Goal: Task Accomplishment & Management: Manage account settings

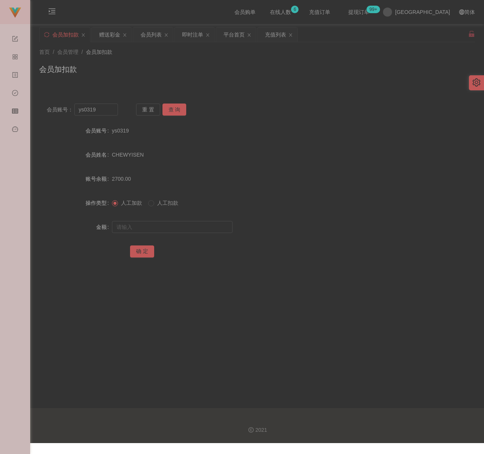
click at [173, 71] on div "会员加扣款" at bounding box center [256, 72] width 435 height 17
click at [107, 112] on input "ys0319" at bounding box center [96, 110] width 44 height 12
paste input "bibi5048"
type input "bibi5048"
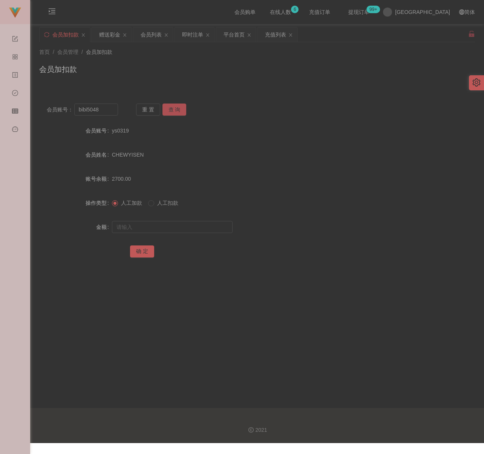
click at [179, 110] on button "查 询" at bounding box center [174, 110] width 24 height 12
click at [168, 228] on input "text" at bounding box center [172, 227] width 121 height 12
click at [148, 226] on input "text" at bounding box center [172, 227] width 121 height 12
paste input "2000"
type input "2000"
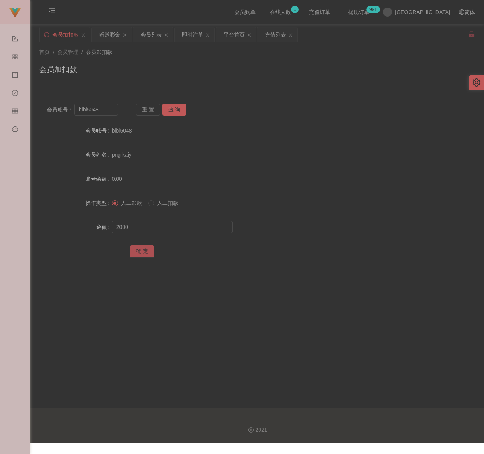
click at [148, 249] on button "确 定" at bounding box center [142, 252] width 24 height 12
click at [266, 72] on div "会员加扣款" at bounding box center [256, 72] width 435 height 17
click at [108, 110] on input "bibi5048" at bounding box center [96, 110] width 44 height 12
paste input "BryanChong"
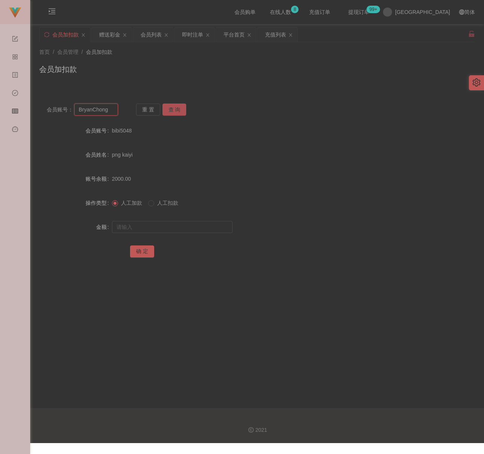
type input "BryanChong"
click at [176, 107] on button "查 询" at bounding box center [174, 110] width 24 height 12
click at [187, 233] on input "text" at bounding box center [172, 227] width 121 height 12
click at [196, 225] on input "text" at bounding box center [172, 227] width 121 height 12
paste input "1000"
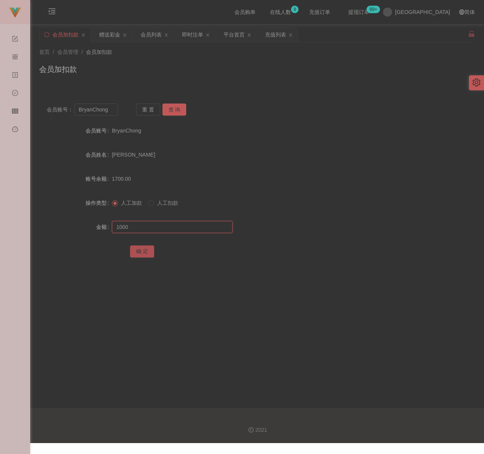
type input "1000"
click at [143, 249] on button "确 定" at bounding box center [142, 252] width 24 height 12
click at [192, 83] on div "首页 / 会员管理 / 会员加扣款 / 会员加扣款" at bounding box center [256, 64] width 453 height 45
click at [112, 110] on input "BryanChong" at bounding box center [96, 110] width 44 height 12
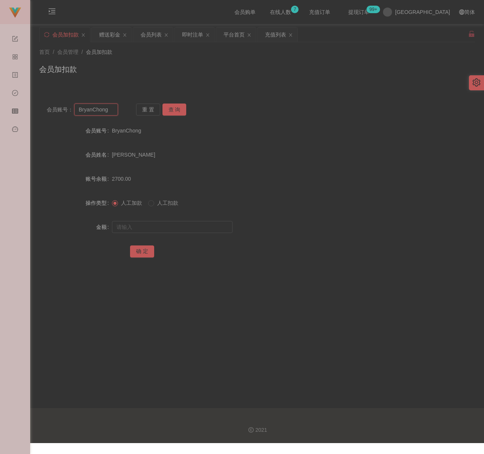
paste input "Sophie890306"
type input "Sophie890306"
click at [171, 108] on button "查 询" at bounding box center [174, 110] width 24 height 12
click at [162, 229] on input "text" at bounding box center [172, 227] width 121 height 12
click at [184, 229] on input "text" at bounding box center [172, 227] width 121 height 12
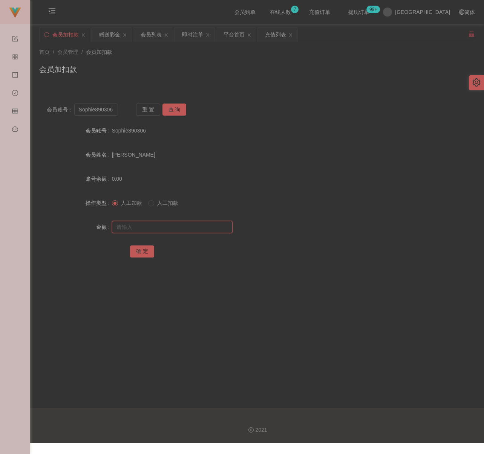
paste input "500"
type input "500"
click at [147, 249] on button "确 定" at bounding box center [142, 252] width 24 height 12
click at [134, 64] on div "会员加扣款" at bounding box center [256, 72] width 435 height 17
click at [154, 33] on div "会员列表" at bounding box center [150, 34] width 21 height 14
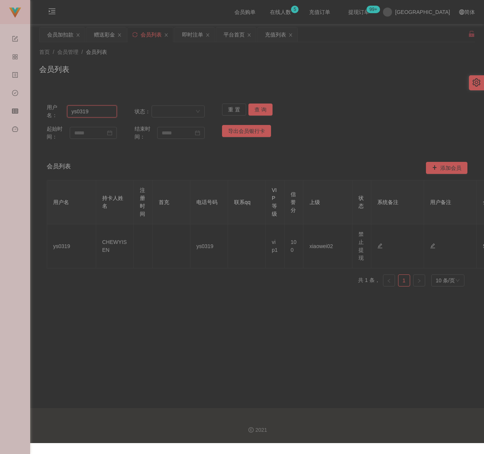
click at [99, 116] on input "ys0319" at bounding box center [92, 111] width 50 height 12
paste input "Sophie890306"
type input "Sophie890306"
click at [259, 110] on button "查 询" at bounding box center [260, 110] width 24 height 12
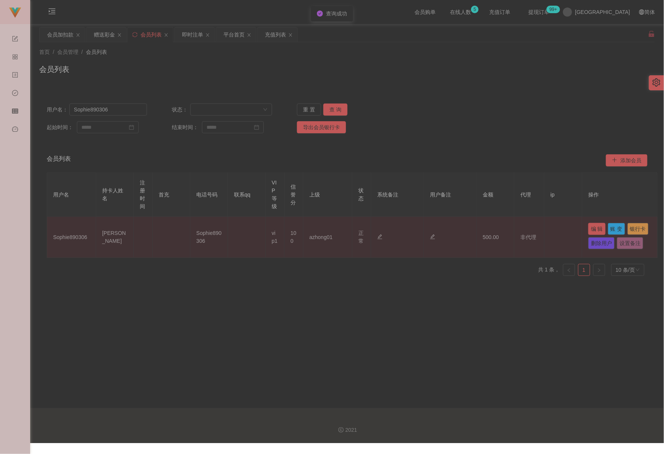
click at [483, 226] on button "编 辑" at bounding box center [596, 229] width 17 height 12
type input "Sophie890306"
type input "[PERSON_NAME]"
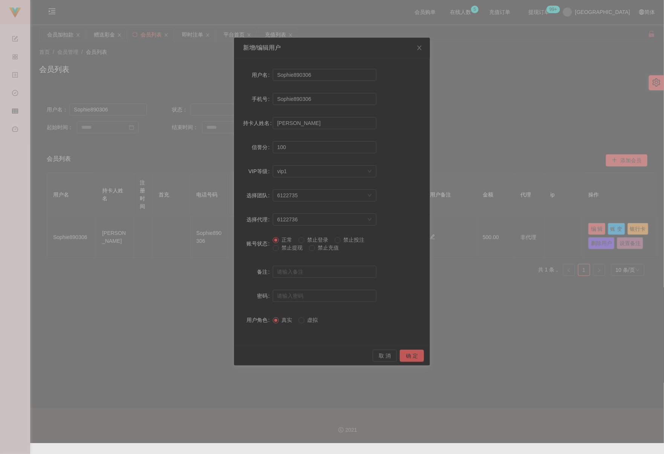
click at [293, 249] on span "禁止提现" at bounding box center [292, 248] width 27 height 6
click at [413, 360] on button "确 定" at bounding box center [412, 356] width 24 height 12
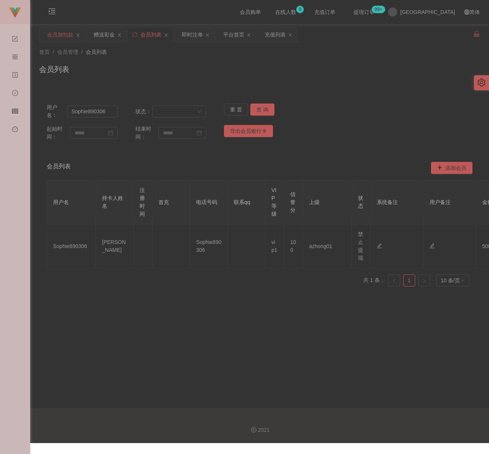
click at [55, 34] on div "会员加扣款" at bounding box center [60, 34] width 26 height 14
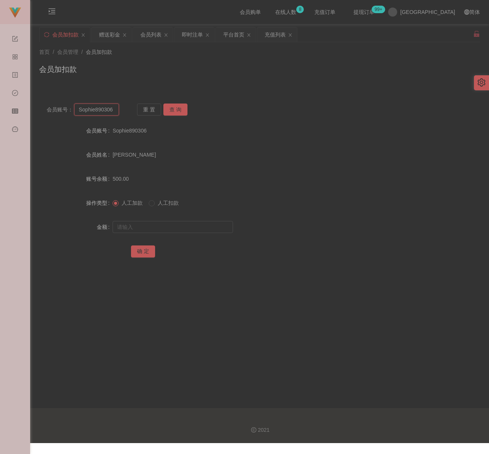
click at [114, 112] on input "Sophie890306" at bounding box center [96, 110] width 45 height 12
paste input "48201"
type input "482016"
click at [181, 108] on button "查 询" at bounding box center [175, 110] width 24 height 12
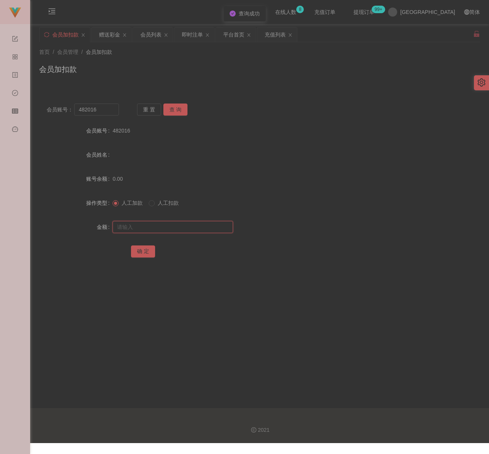
drag, startPoint x: 159, startPoint y: 226, endPoint x: 163, endPoint y: 225, distance: 4.2
click at [159, 226] on input "text" at bounding box center [173, 227] width 121 height 12
click at [198, 229] on input "text" at bounding box center [173, 227] width 121 height 12
paste input "500"
type input "500"
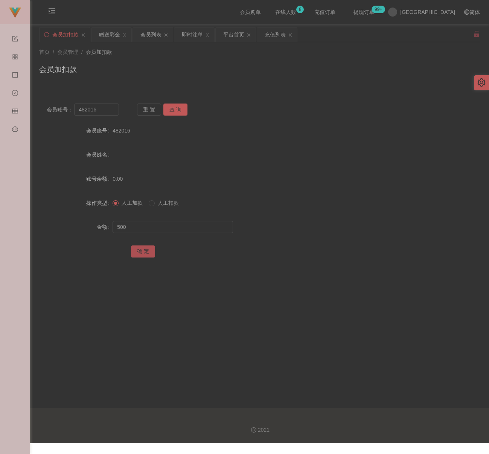
click at [148, 253] on button "确 定" at bounding box center [143, 252] width 24 height 12
click at [168, 64] on div "会员加扣款" at bounding box center [259, 72] width 441 height 17
click at [112, 111] on input "482016" at bounding box center [96, 110] width 45 height 12
paste input "JOKERZZZ"
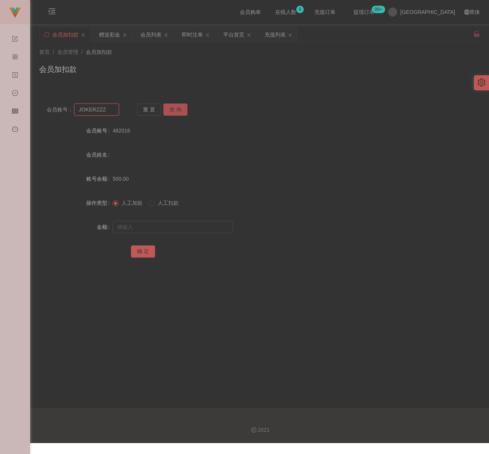
type input "JOKERZZZ"
click at [172, 108] on button "查 询" at bounding box center [175, 110] width 24 height 12
click at [190, 221] on input "text" at bounding box center [173, 227] width 121 height 12
click at [172, 227] on input "text" at bounding box center [173, 227] width 121 height 12
paste input "500"
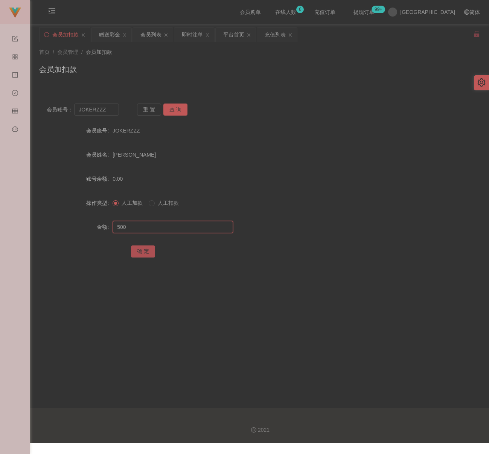
type input "500"
drag, startPoint x: 146, startPoint y: 251, endPoint x: 157, endPoint y: 252, distance: 11.7
click at [146, 251] on button "确 定" at bounding box center [143, 252] width 24 height 12
click at [107, 113] on input "JOKERZZZ" at bounding box center [96, 110] width 45 height 12
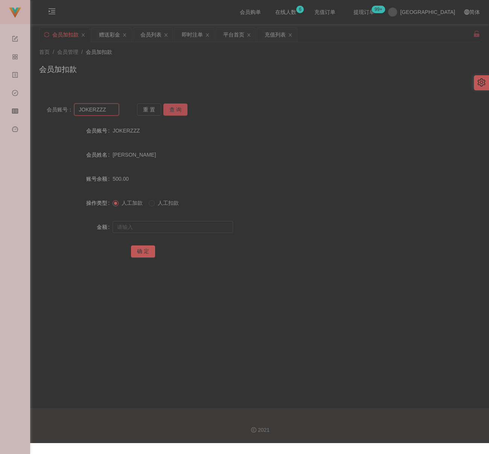
paste input "qq123"
type input "qq123"
click at [180, 106] on button "查 询" at bounding box center [175, 110] width 24 height 12
click at [171, 224] on input "text" at bounding box center [173, 227] width 121 height 12
click at [214, 226] on input "text" at bounding box center [173, 227] width 121 height 12
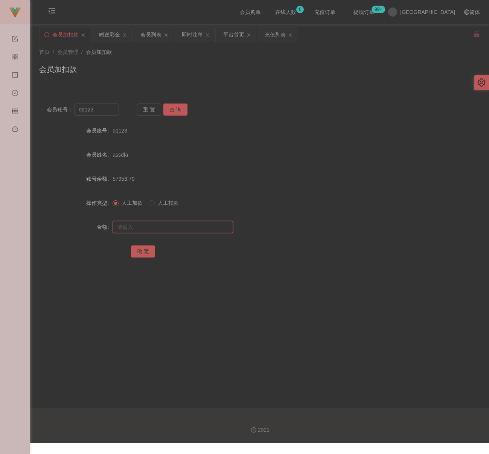
paste input "500"
type input "500"
click at [143, 251] on button "确 定" at bounding box center [143, 252] width 24 height 12
click at [111, 107] on input "qq123" at bounding box center [96, 110] width 45 height 12
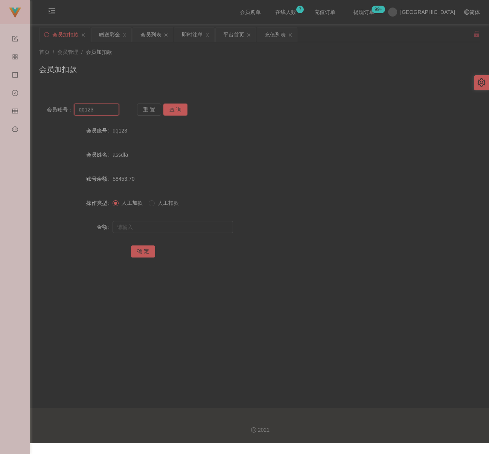
paste input "choishen"
type input "choishen"
click at [169, 106] on button "查 询" at bounding box center [175, 110] width 24 height 12
drag, startPoint x: 170, startPoint y: 229, endPoint x: 174, endPoint y: 229, distance: 4.1
click at [170, 229] on input "text" at bounding box center [173, 227] width 121 height 12
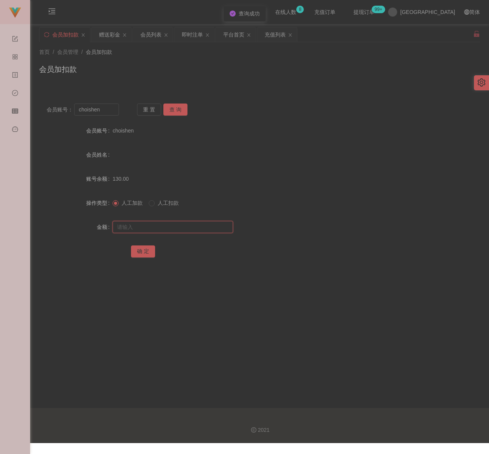
click at [208, 230] on input "text" at bounding box center [173, 227] width 121 height 12
paste input "500"
type input "500"
click at [141, 250] on button "确 定" at bounding box center [143, 252] width 24 height 12
click at [131, 64] on div "会员加扣款" at bounding box center [259, 72] width 441 height 17
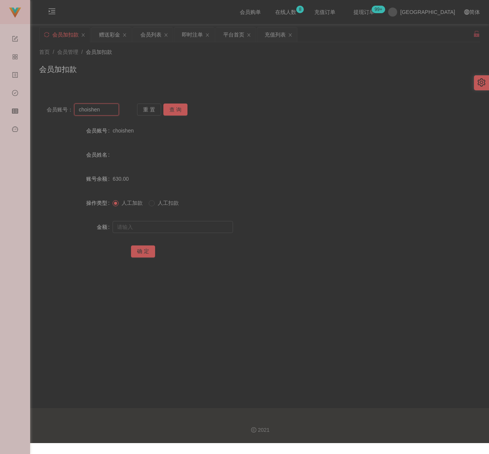
click at [104, 111] on input "choishen" at bounding box center [96, 110] width 45 height 12
paste input "elven193"
type input "elven193"
click at [175, 111] on button "查 询" at bounding box center [175, 110] width 24 height 12
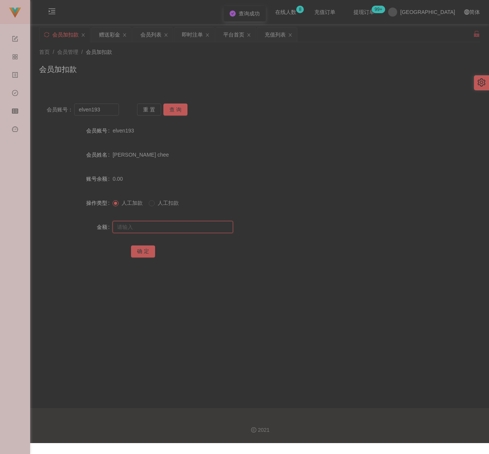
click at [173, 232] on input "text" at bounding box center [173, 227] width 121 height 12
click at [192, 224] on input "text" at bounding box center [173, 227] width 121 height 12
paste input "500"
type input "500"
click at [145, 249] on button "确 定" at bounding box center [143, 252] width 24 height 12
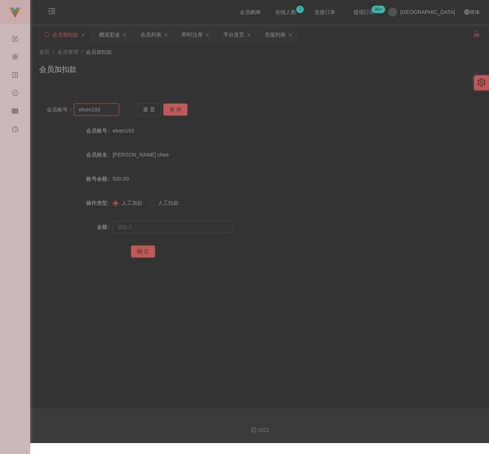
click at [112, 111] on input "elven193" at bounding box center [96, 110] width 45 height 12
paste input "Patrick570"
type input "Patrick570"
click at [173, 109] on button "查 询" at bounding box center [175, 110] width 24 height 12
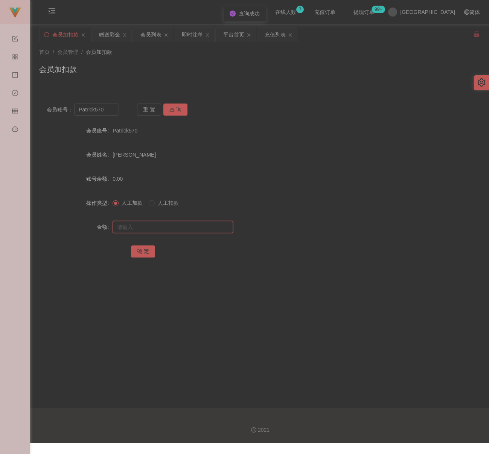
click at [172, 226] on input "text" at bounding box center [173, 227] width 121 height 12
click at [188, 225] on input "text" at bounding box center [173, 227] width 121 height 12
paste input "200"
type input "200"
click at [147, 252] on button "确 定" at bounding box center [143, 252] width 24 height 12
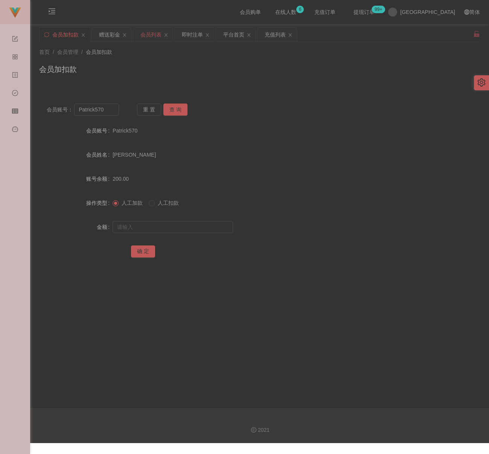
click at [155, 37] on div "会员列表" at bounding box center [150, 34] width 21 height 14
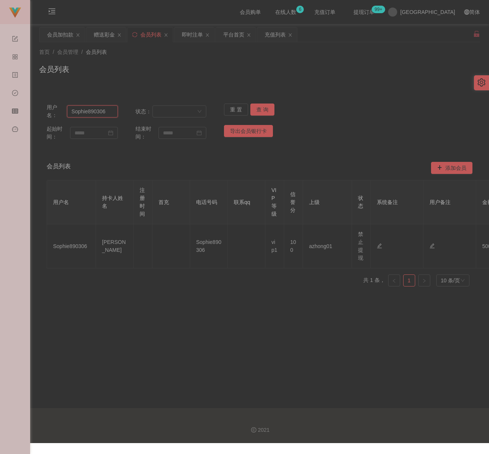
click at [109, 110] on input "Sophie890306" at bounding box center [92, 111] width 51 height 12
paste input "[PERSON_NAME]"
type input "[PERSON_NAME]"
click at [256, 107] on button "查 询" at bounding box center [262, 110] width 24 height 12
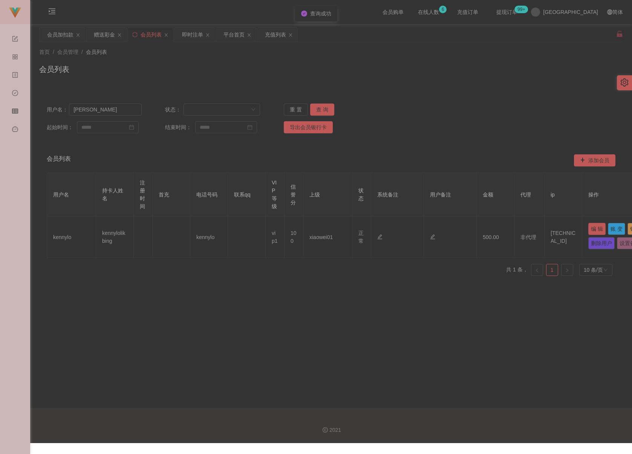
click at [483, 229] on button "编 辑" at bounding box center [596, 229] width 17 height 12
type input "kennylo"
type input "kennylolikbing"
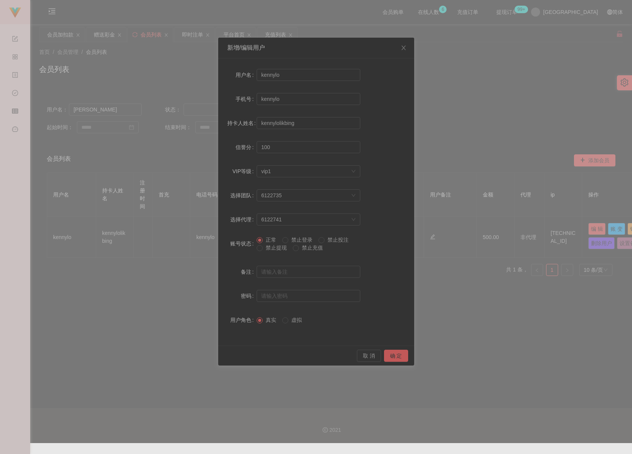
click at [274, 247] on span "禁止提现" at bounding box center [275, 248] width 27 height 6
click at [395, 356] on button "确 定" at bounding box center [396, 356] width 24 height 12
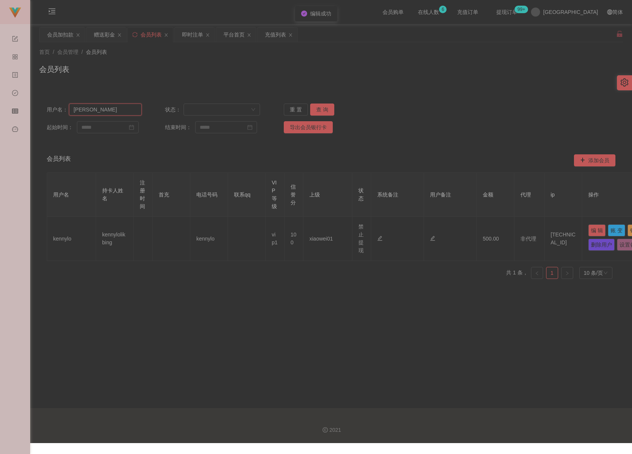
click at [122, 112] on input "[PERSON_NAME]" at bounding box center [105, 110] width 72 height 12
paste input "Jennyang96"
type input "Jennyang96"
click at [321, 108] on button "查 询" at bounding box center [322, 110] width 24 height 12
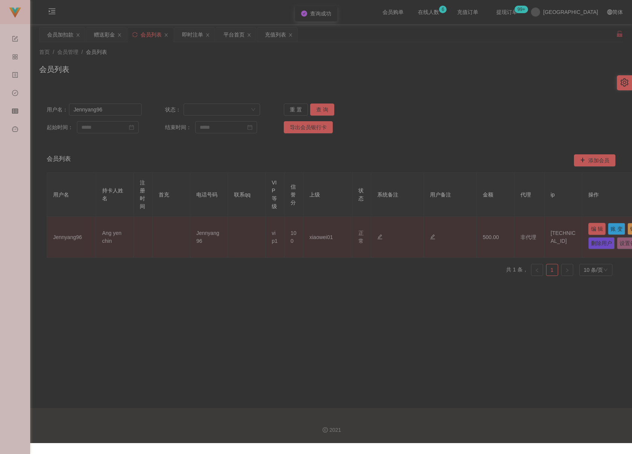
click at [483, 227] on button "编 辑" at bounding box center [596, 229] width 17 height 12
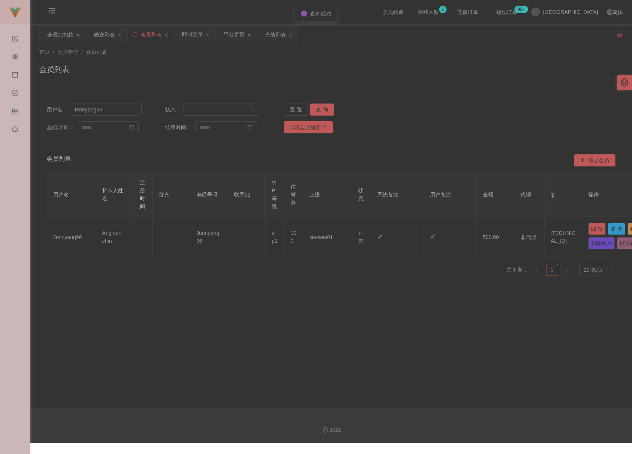
type input "Jennyang96"
type input "Ang yen chin"
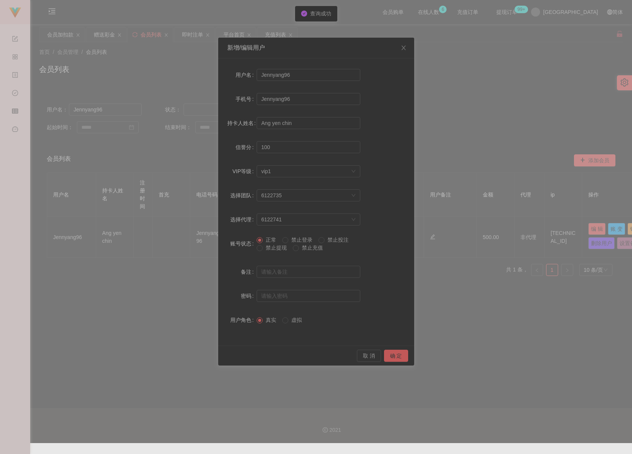
click at [263, 248] on span "禁止提现" at bounding box center [275, 248] width 27 height 6
click at [398, 355] on button "确 定" at bounding box center [396, 356] width 24 height 12
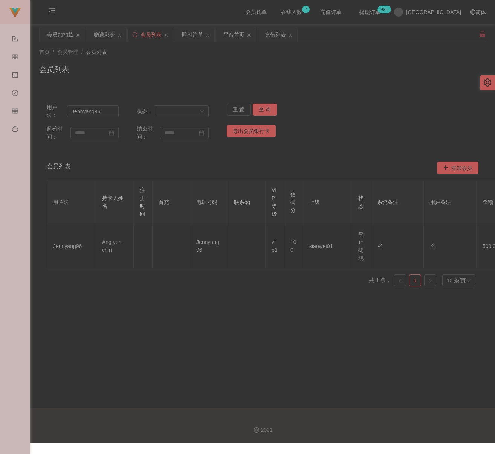
click at [247, 79] on div "会员列表" at bounding box center [262, 72] width 447 height 17
click at [103, 113] on input "Jennyang96" at bounding box center [93, 111] width 52 height 12
paste input "maxloonkhor"
type input "maxloonkhor"
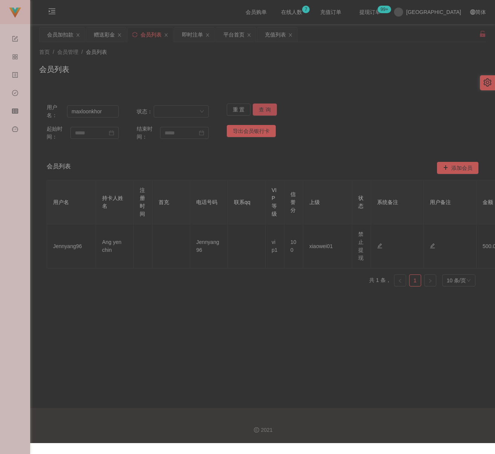
click at [262, 107] on button "查 询" at bounding box center [265, 110] width 24 height 12
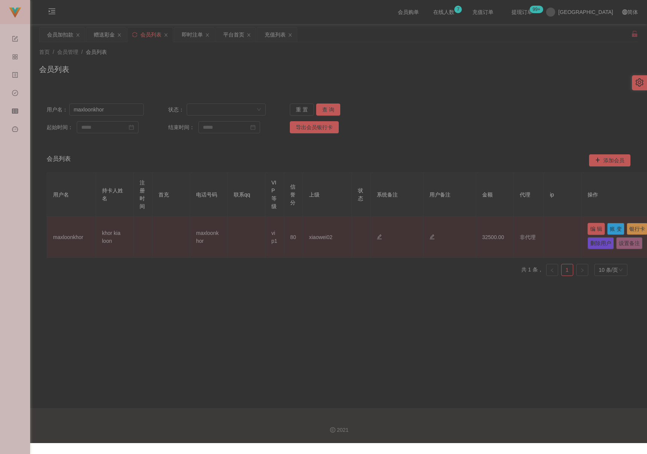
click at [483, 226] on button "编 辑" at bounding box center [596, 229] width 17 height 12
type input "maxloonkhor"
type input "khor kia loon"
type input "80"
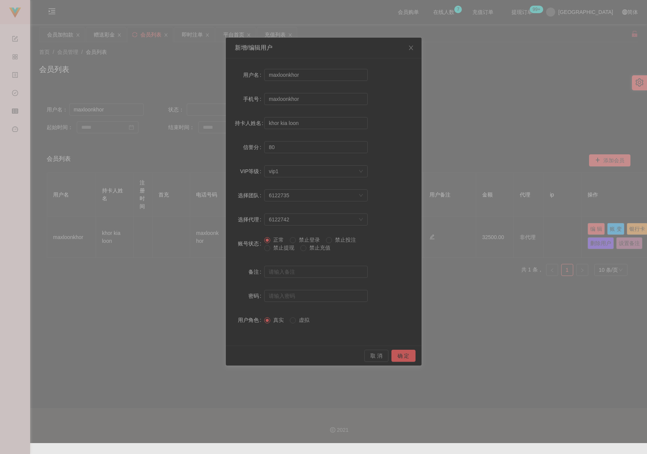
click at [276, 249] on span "禁止提现" at bounding box center [283, 248] width 27 height 6
click at [402, 354] on button "确 定" at bounding box center [404, 356] width 24 height 12
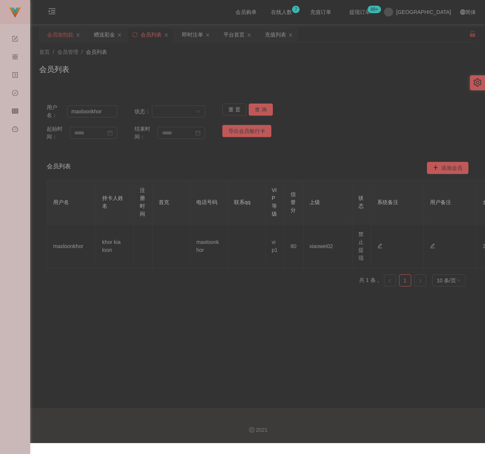
click at [60, 31] on div "会员加扣款" at bounding box center [60, 34] width 26 height 14
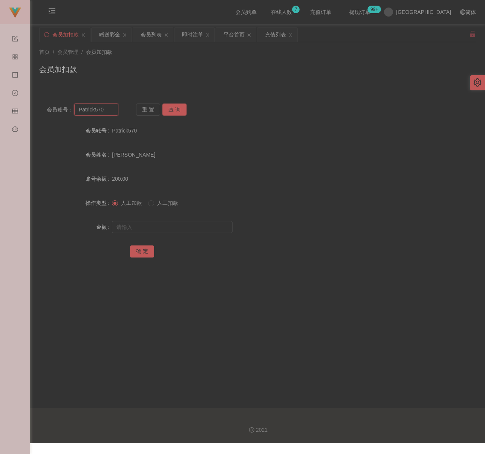
click at [103, 104] on input "Patrick570" at bounding box center [96, 110] width 44 height 12
paste input "qq123"
type input "qq123"
click at [174, 105] on button "查 询" at bounding box center [174, 110] width 24 height 12
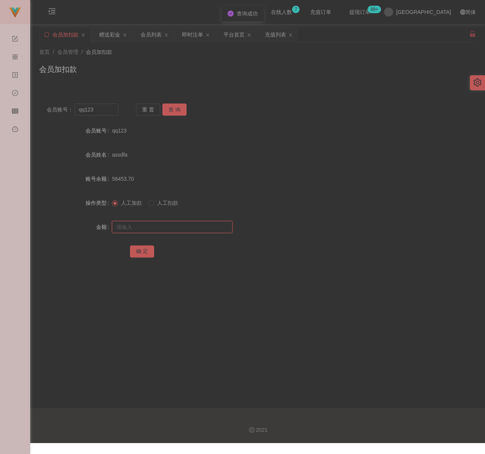
drag, startPoint x: 166, startPoint y: 223, endPoint x: 177, endPoint y: 225, distance: 10.8
click at [166, 223] on input "text" at bounding box center [172, 227] width 121 height 12
click at [140, 222] on input "text" at bounding box center [172, 227] width 121 height 12
paste input "500"
type input "500"
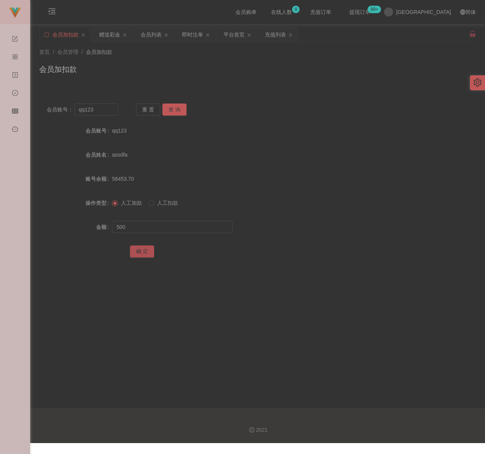
drag, startPoint x: 137, startPoint y: 251, endPoint x: 150, endPoint y: 250, distance: 12.8
click at [137, 251] on button "确 定" at bounding box center [142, 252] width 24 height 12
click at [105, 110] on input "qq123" at bounding box center [96, 110] width 44 height 12
paste input "louisGT44"
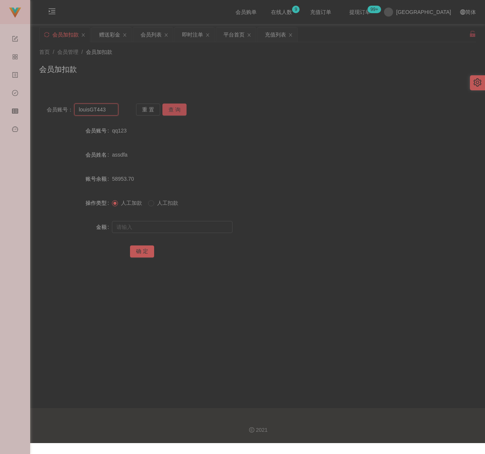
type input "louisGT443"
click at [172, 108] on button "查 询" at bounding box center [174, 110] width 24 height 12
click at [162, 222] on input "text" at bounding box center [172, 227] width 121 height 12
click at [189, 227] on input "text" at bounding box center [172, 227] width 121 height 12
paste input "800"
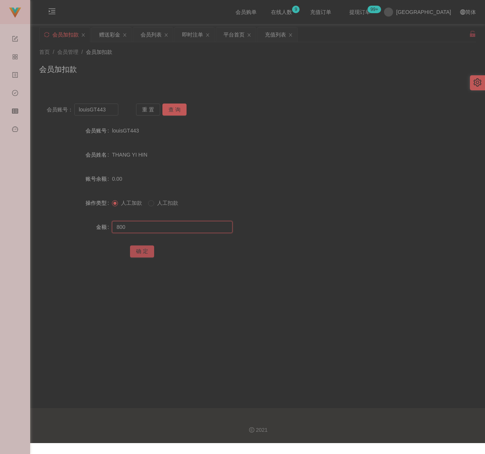
type input "800"
click at [139, 252] on button "确 定" at bounding box center [142, 252] width 24 height 12
click at [106, 109] on input "louisGT443" at bounding box center [96, 110] width 44 height 12
paste input "LeeJiaHin"
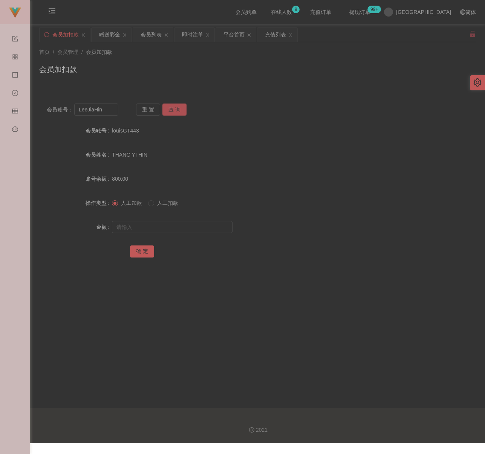
click at [179, 106] on button "查 询" at bounding box center [174, 110] width 24 height 12
click at [107, 113] on input "LeeJiaHin" at bounding box center [96, 110] width 44 height 12
paste input "ChongHing"
type input "ChongHing"
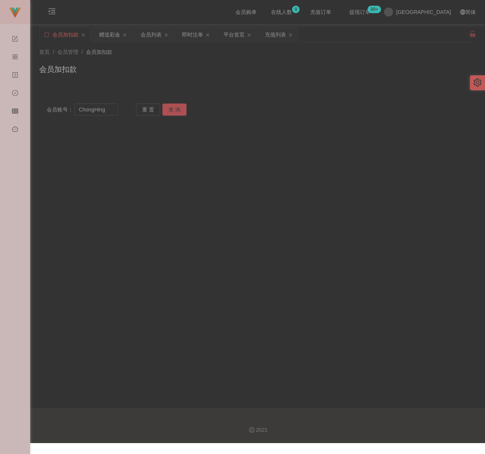
click at [174, 105] on button "查 询" at bounding box center [174, 110] width 24 height 12
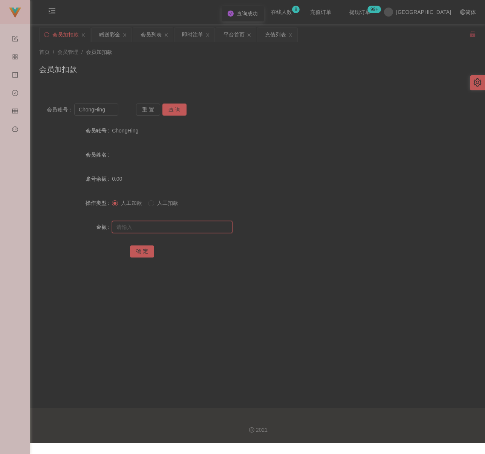
click at [152, 228] on input "text" at bounding box center [172, 227] width 121 height 12
click at [197, 226] on input "text" at bounding box center [172, 227] width 121 height 12
paste input "500"
type input "500"
click at [142, 249] on button "确 定" at bounding box center [142, 252] width 24 height 12
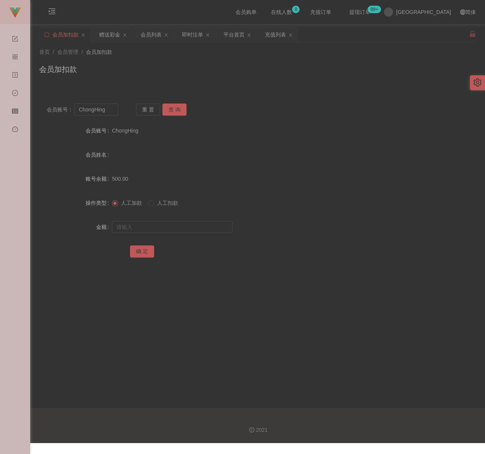
click at [203, 63] on div "首页 / 会员管理 / 会员加扣款 / 会员加扣款" at bounding box center [257, 64] width 436 height 33
click at [153, 38] on div "会员列表" at bounding box center [150, 34] width 21 height 14
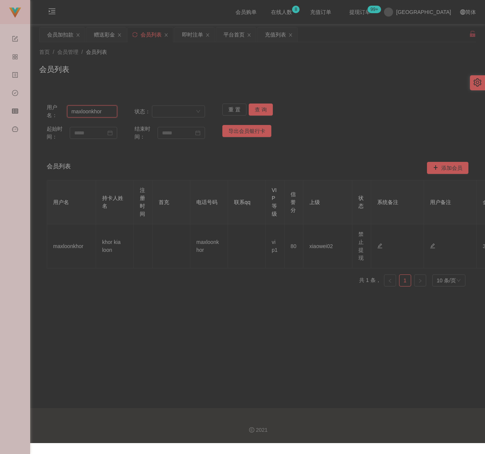
click at [104, 112] on input "maxloonkhor" at bounding box center [92, 111] width 50 height 12
paste input "louisGT443"
type input "louisGT443"
click at [259, 108] on button "查 询" at bounding box center [261, 110] width 24 height 12
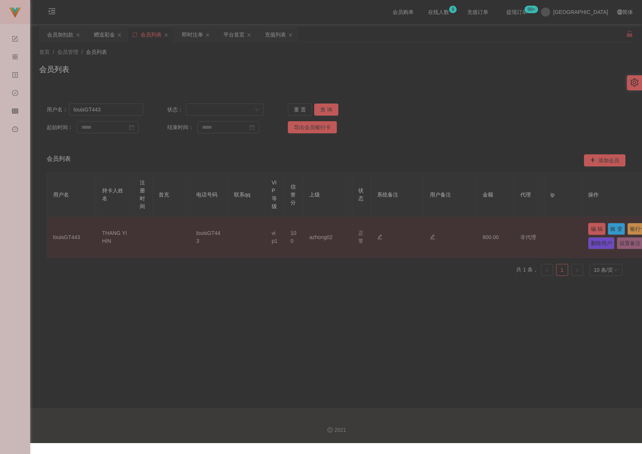
click at [483, 227] on button "编 辑" at bounding box center [596, 229] width 17 height 12
type input "louisGT443"
type input "THANG YI HIN"
type input "100"
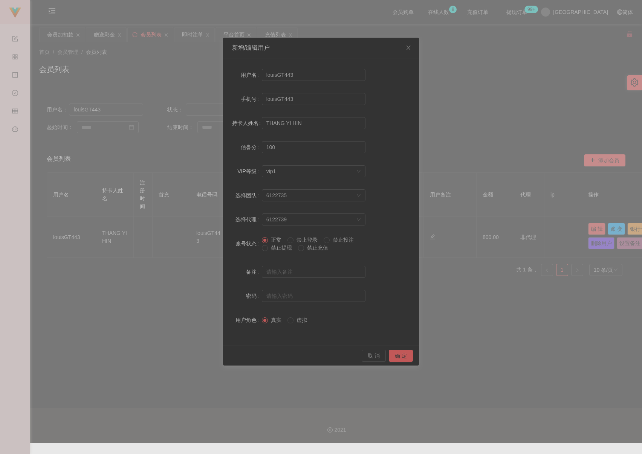
click at [279, 246] on span "禁止提现" at bounding box center [281, 248] width 27 height 6
drag, startPoint x: 404, startPoint y: 359, endPoint x: 409, endPoint y: 356, distance: 5.7
click at [404, 359] on button "确 定" at bounding box center [401, 356] width 24 height 12
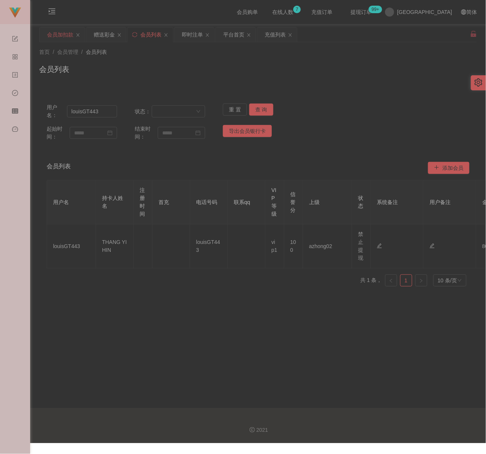
click at [55, 28] on div "会员加扣款" at bounding box center [60, 34] width 26 height 14
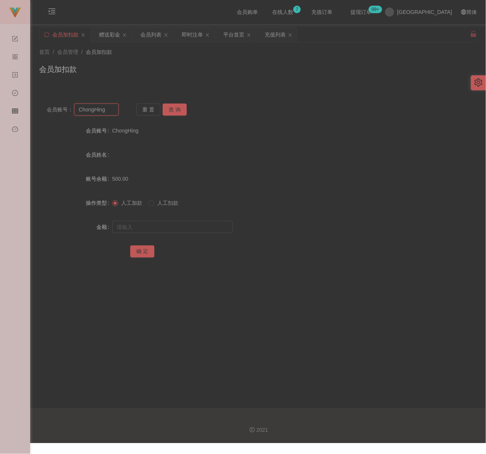
click at [111, 111] on input "ChongHing" at bounding box center [96, 110] width 44 height 12
paste input "4567890"
type input "4567890"
click at [180, 108] on button "查 询" at bounding box center [175, 110] width 24 height 12
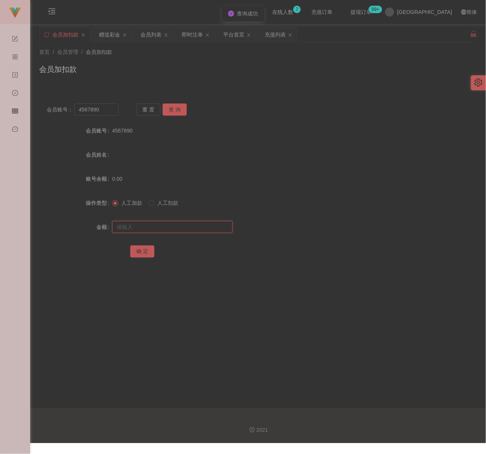
click at [173, 223] on input "text" at bounding box center [172, 227] width 121 height 12
drag, startPoint x: 193, startPoint y: 229, endPoint x: 178, endPoint y: 232, distance: 15.6
click at [193, 229] on input "text" at bounding box center [172, 227] width 121 height 12
paste input "500"
type input "500"
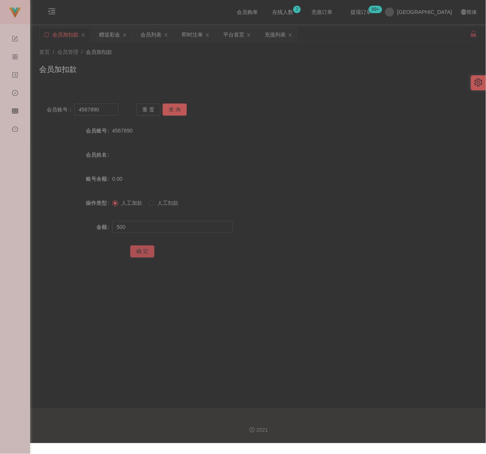
drag, startPoint x: 143, startPoint y: 249, endPoint x: 157, endPoint y: 255, distance: 15.0
click at [143, 249] on button "确 定" at bounding box center [142, 252] width 24 height 12
click at [154, 36] on div "会员列表" at bounding box center [150, 34] width 21 height 14
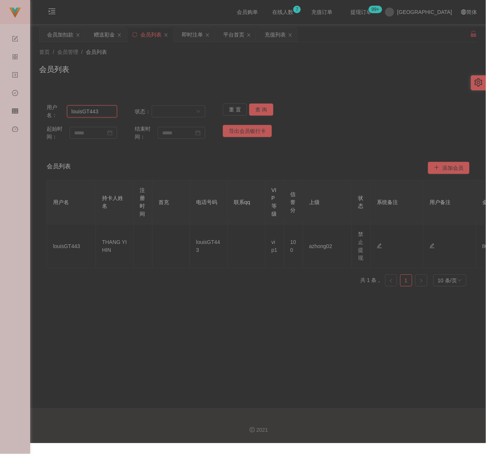
click at [101, 112] on input "louisGT443" at bounding box center [92, 111] width 50 height 12
paste input "elven19"
type input "elven193"
click at [264, 112] on button "查 询" at bounding box center [261, 110] width 24 height 12
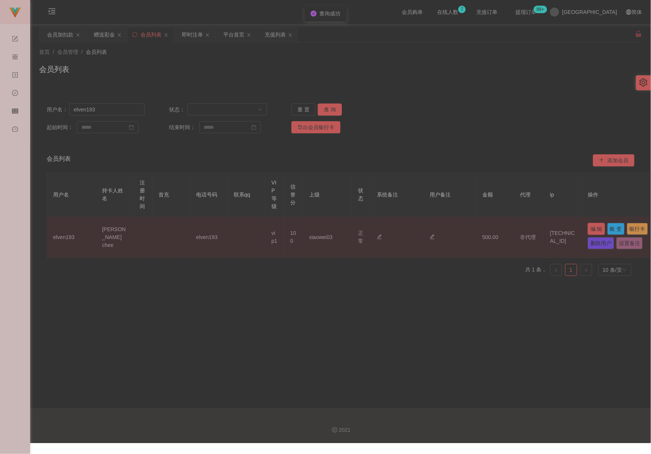
click at [483, 229] on button "编 辑" at bounding box center [596, 229] width 17 height 12
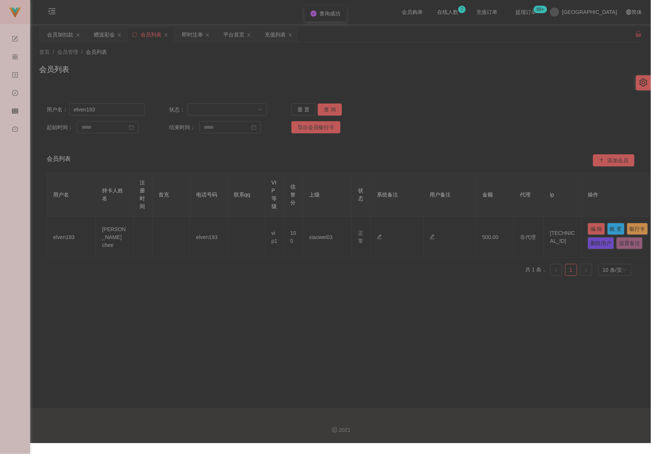
type input "elven193"
type input "[PERSON_NAME] chee"
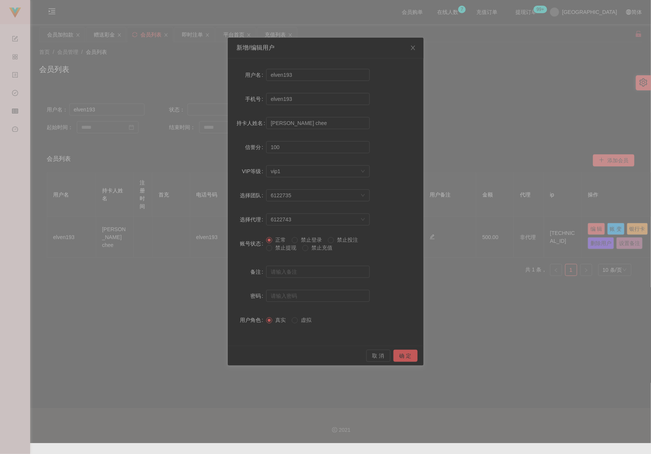
click at [283, 248] on span "禁止提现" at bounding box center [285, 248] width 27 height 6
click at [402, 354] on button "确 定" at bounding box center [406, 356] width 24 height 12
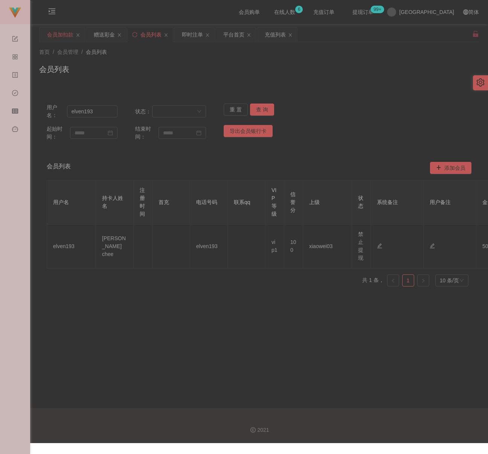
click at [60, 38] on div "会员加扣款" at bounding box center [60, 34] width 26 height 14
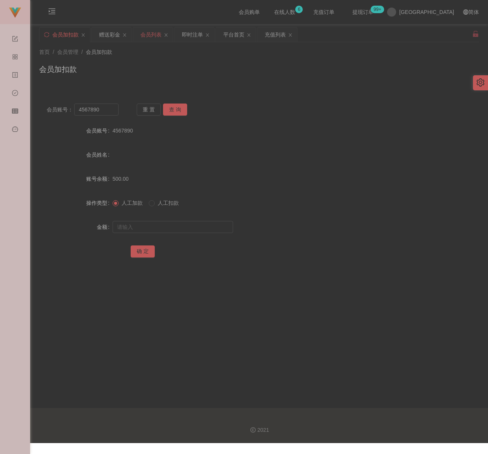
click at [151, 39] on div "会员列表" at bounding box center [150, 34] width 21 height 14
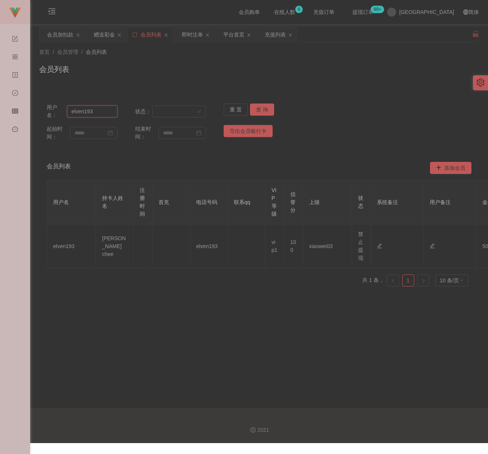
click at [101, 115] on input "elven193" at bounding box center [92, 111] width 50 height 12
paste input "JOKERZZZ"
type input "JOKERZZZ"
click at [255, 108] on button "查 询" at bounding box center [262, 110] width 24 height 12
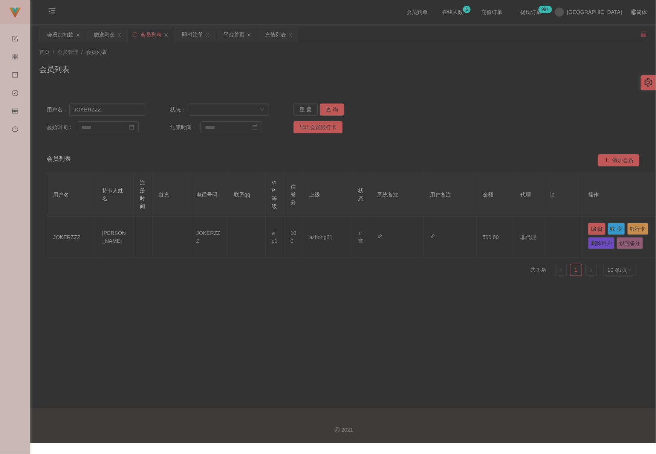
drag, startPoint x: 599, startPoint y: 227, endPoint x: 590, endPoint y: 227, distance: 9.0
click at [483, 227] on button "编 辑" at bounding box center [596, 229] width 17 height 12
type input "JOKERZZZ"
type input "[PERSON_NAME]"
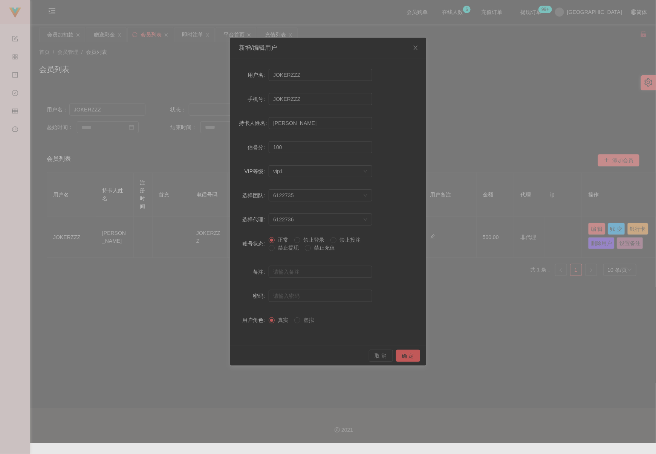
click at [284, 248] on span "禁止提现" at bounding box center [288, 248] width 27 height 6
click at [415, 357] on button "确 定" at bounding box center [408, 356] width 24 height 12
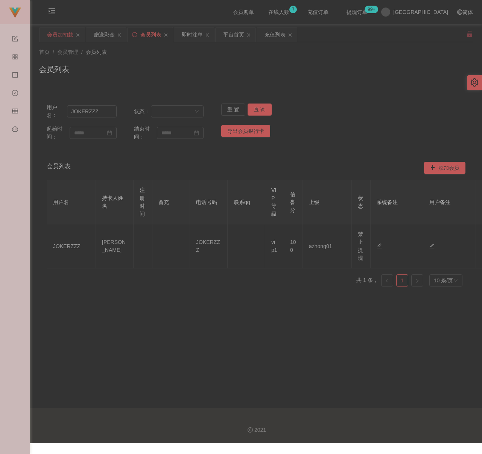
click at [55, 34] on div "会员加扣款" at bounding box center [60, 34] width 26 height 14
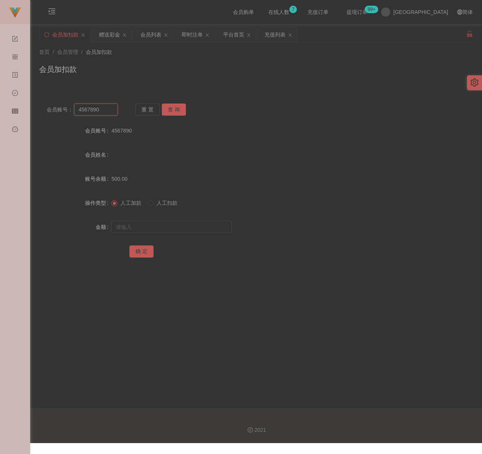
click at [107, 108] on input "4567890" at bounding box center [96, 110] width 44 height 12
paste input "Janson1688"
type input "Janson1688"
click at [175, 112] on button "查 询" at bounding box center [174, 110] width 24 height 12
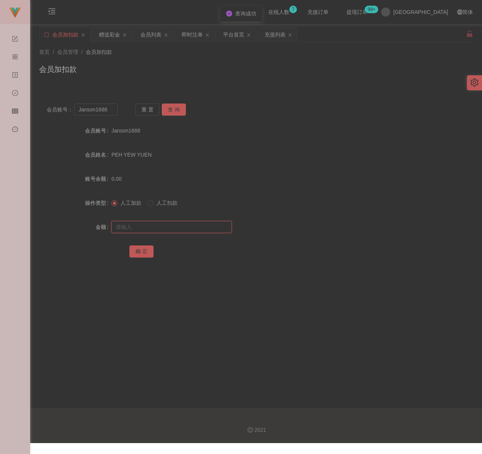
click at [172, 221] on input "text" at bounding box center [171, 227] width 121 height 12
click at [183, 228] on input "text" at bounding box center [171, 227] width 121 height 12
paste input "400"
type input "400"
click at [146, 253] on button "确 定" at bounding box center [142, 252] width 24 height 12
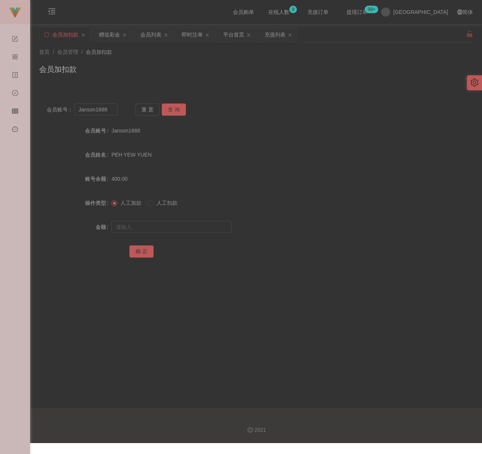
drag, startPoint x: 157, startPoint y: 63, endPoint x: 150, endPoint y: 64, distance: 7.0
click at [157, 62] on div "首页 / 会员管理 / 会员加扣款 / 会员加扣款" at bounding box center [256, 64] width 434 height 33
click at [112, 106] on input "Janson1688" at bounding box center [96, 110] width 44 height 12
paste input "Yeap98664"
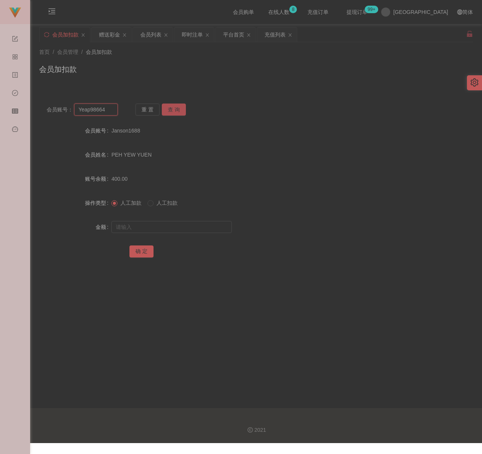
type input "Yeap98664"
click at [167, 106] on button "查 询" at bounding box center [174, 110] width 24 height 12
drag, startPoint x: 177, startPoint y: 227, endPoint x: 185, endPoint y: 226, distance: 7.9
click at [177, 227] on input "text" at bounding box center [171, 227] width 121 height 12
click at [176, 222] on input "text" at bounding box center [171, 227] width 121 height 12
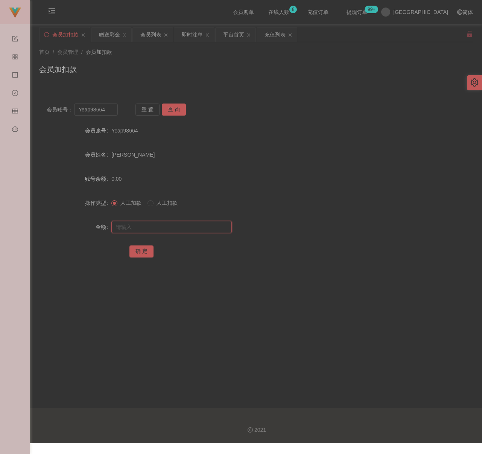
paste input "500"
type input "500"
click at [140, 251] on button "确 定" at bounding box center [142, 252] width 24 height 12
click at [106, 110] on input "Yeap98664" at bounding box center [96, 110] width 44 height 12
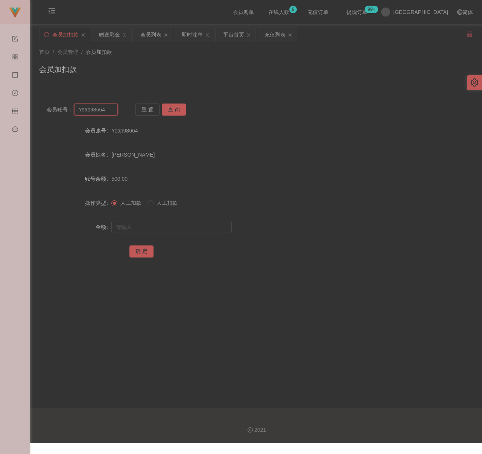
paste input "lilywee72"
type input "lilywee72"
click at [174, 110] on button "查 询" at bounding box center [174, 110] width 24 height 12
drag, startPoint x: 183, startPoint y: 229, endPoint x: 188, endPoint y: 225, distance: 5.6
click at [183, 228] on input "text" at bounding box center [171, 227] width 121 height 12
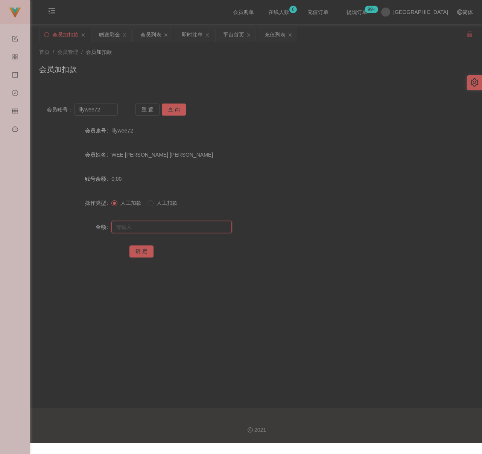
click at [198, 223] on input "text" at bounding box center [171, 227] width 121 height 12
paste input "500"
type input "500"
click at [143, 249] on button "确 定" at bounding box center [142, 252] width 24 height 12
click at [110, 108] on input "lilywee72" at bounding box center [96, 110] width 44 height 12
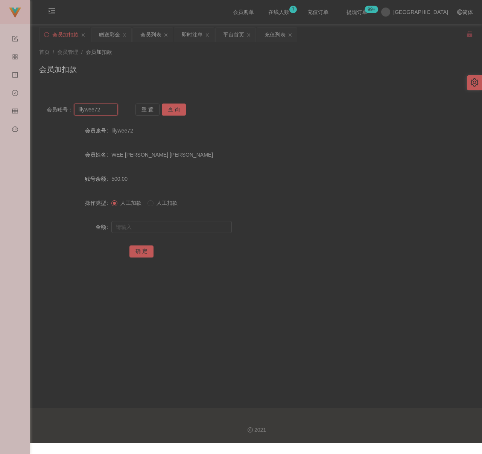
click at [110, 108] on input "lilywee72" at bounding box center [96, 110] width 44 height 12
paste input "786678"
type input "786678"
click at [178, 112] on button "查 询" at bounding box center [174, 110] width 24 height 12
click at [176, 225] on input "text" at bounding box center [171, 227] width 121 height 12
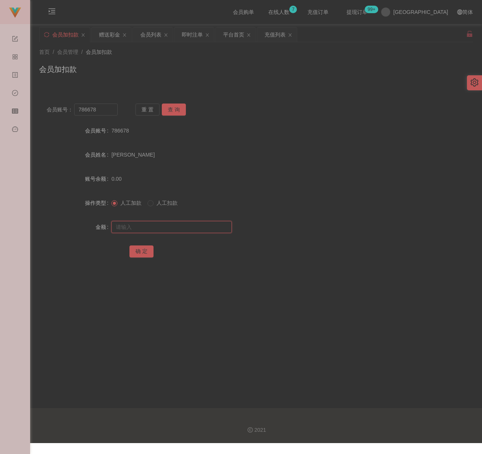
click at [185, 229] on input "text" at bounding box center [171, 227] width 121 height 12
paste input "490"
type input "490"
click at [137, 247] on button "确 定" at bounding box center [142, 252] width 24 height 12
click at [105, 110] on input "786678" at bounding box center [96, 110] width 44 height 12
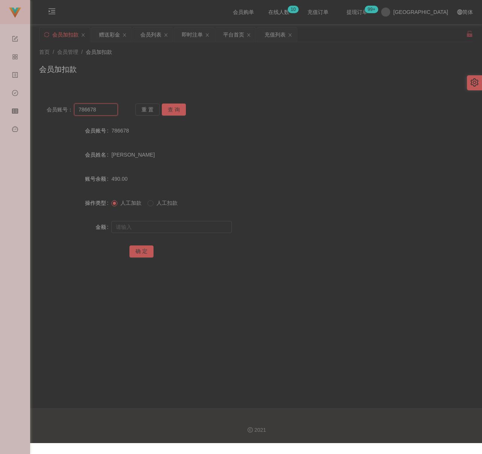
click at [105, 110] on input "786678" at bounding box center [96, 110] width 44 height 12
paste input "qq123"
type input "qq123"
click at [175, 108] on button "查 询" at bounding box center [174, 110] width 24 height 12
drag, startPoint x: 163, startPoint y: 223, endPoint x: 174, endPoint y: 226, distance: 11.7
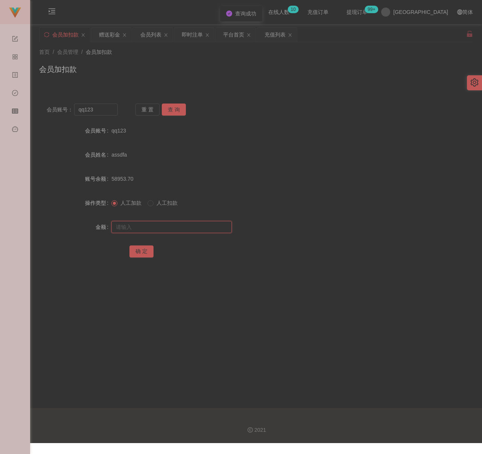
click at [163, 223] on input "text" at bounding box center [171, 227] width 121 height 12
click at [176, 227] on input "text" at bounding box center [171, 227] width 121 height 12
paste input "500"
type input "500"
click at [144, 251] on button "确 定" at bounding box center [142, 252] width 24 height 12
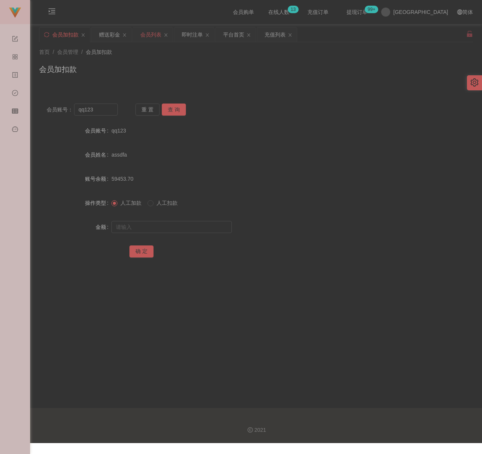
click at [147, 32] on div "会员列表" at bounding box center [150, 34] width 21 height 14
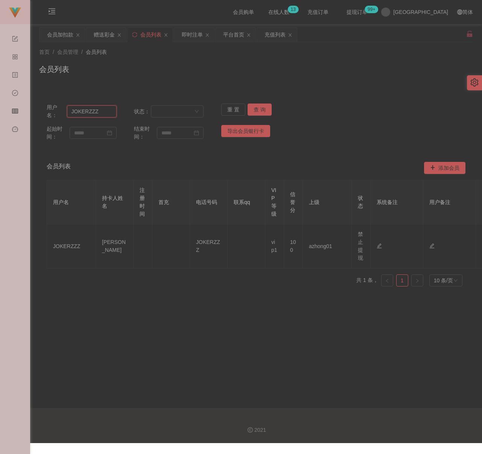
click at [102, 111] on input "JOKERZZZ" at bounding box center [92, 111] width 50 height 12
paste input "Yeap98664"
type input "Yeap98664"
click at [261, 107] on button "查 询" at bounding box center [260, 110] width 24 height 12
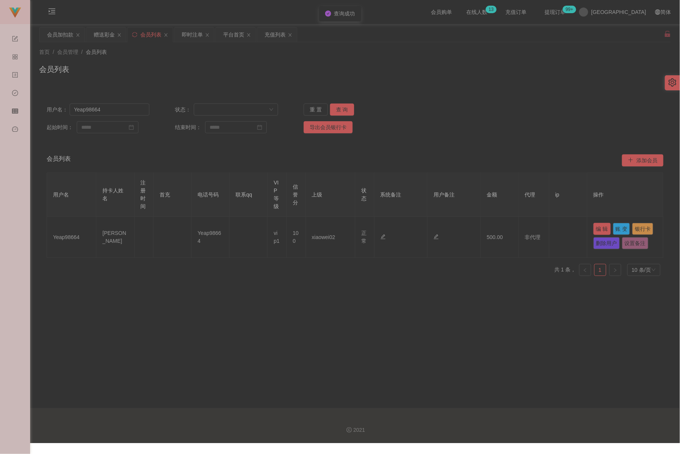
click at [483, 230] on button "编 辑" at bounding box center [602, 229] width 17 height 12
type input "Yeap98664"
type input "[PERSON_NAME]"
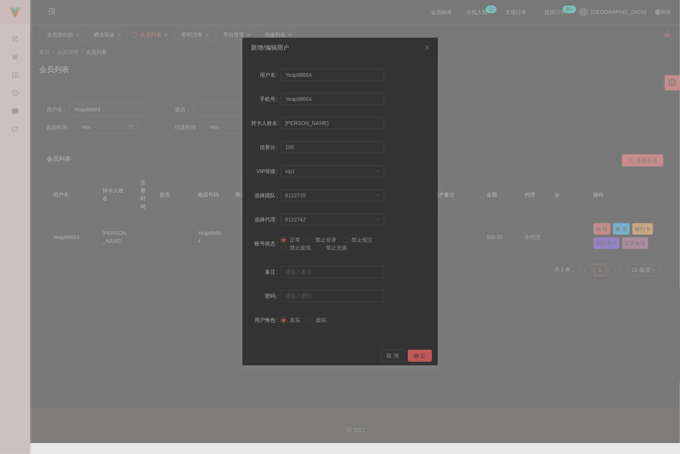
click at [297, 250] on span "禁止提现" at bounding box center [300, 248] width 27 height 6
click at [415, 356] on button "确 定" at bounding box center [420, 356] width 24 height 12
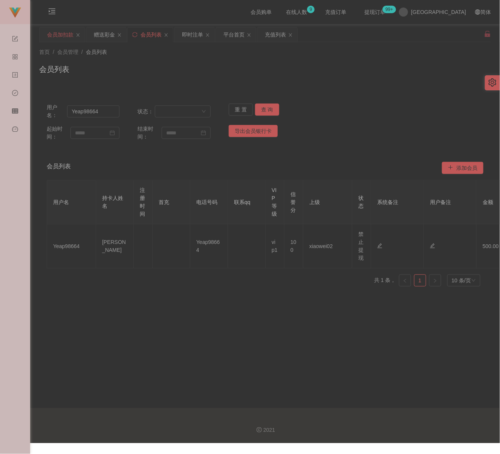
click at [59, 38] on div "会员加扣款" at bounding box center [60, 34] width 26 height 14
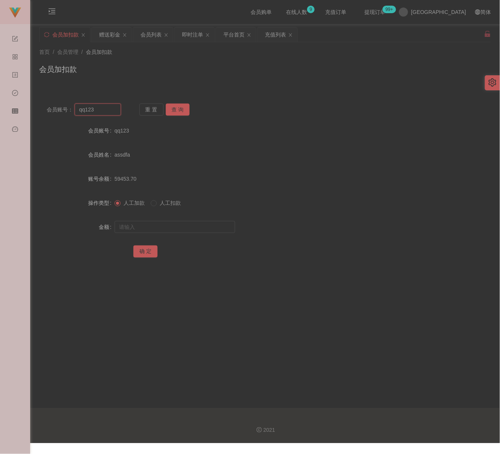
click at [98, 104] on input "qq123" at bounding box center [98, 110] width 46 height 12
paste input "Macibai"
type input "Macibai"
click at [180, 109] on button "查 询" at bounding box center [178, 110] width 24 height 12
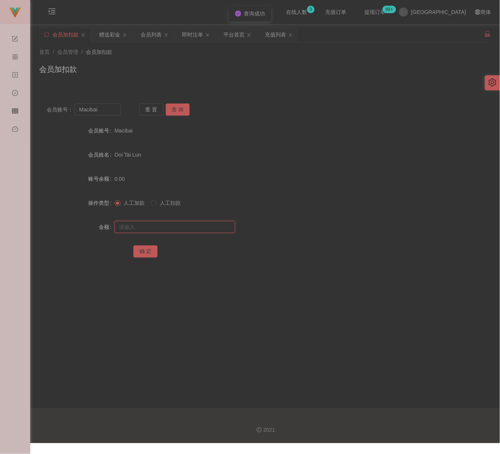
click at [182, 229] on input "text" at bounding box center [174, 227] width 121 height 12
click at [212, 224] on input "text" at bounding box center [174, 227] width 121 height 12
paste input "200"
type input "200"
drag, startPoint x: 142, startPoint y: 252, endPoint x: 148, endPoint y: 252, distance: 5.6
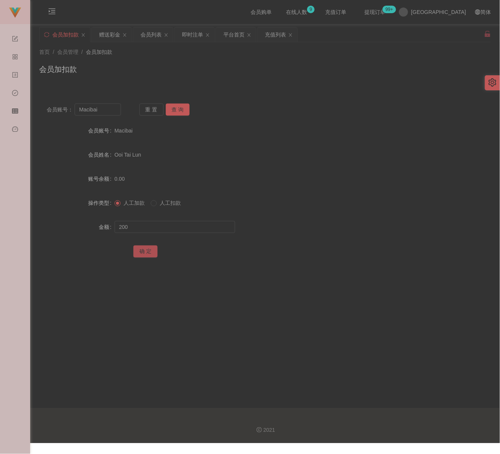
click at [142, 252] on button "确 定" at bounding box center [145, 252] width 24 height 12
click at [149, 37] on div "会员列表" at bounding box center [150, 34] width 21 height 14
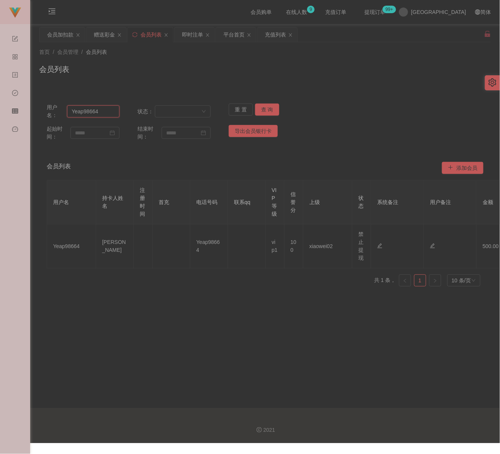
click at [99, 113] on input "Yeap98664" at bounding box center [93, 111] width 52 height 12
paste input "Macibai"
type input "Macibai"
click at [269, 107] on button "查 询" at bounding box center [267, 110] width 24 height 12
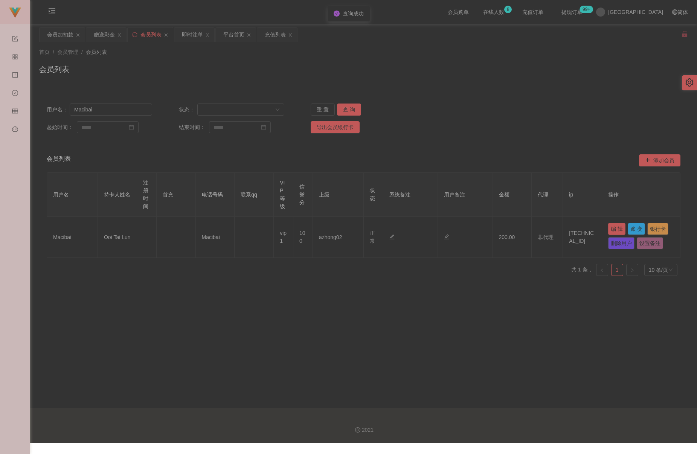
click at [483, 229] on button "编 辑" at bounding box center [616, 229] width 17 height 12
type input "Macibai"
type input "Ooi Tai Lun"
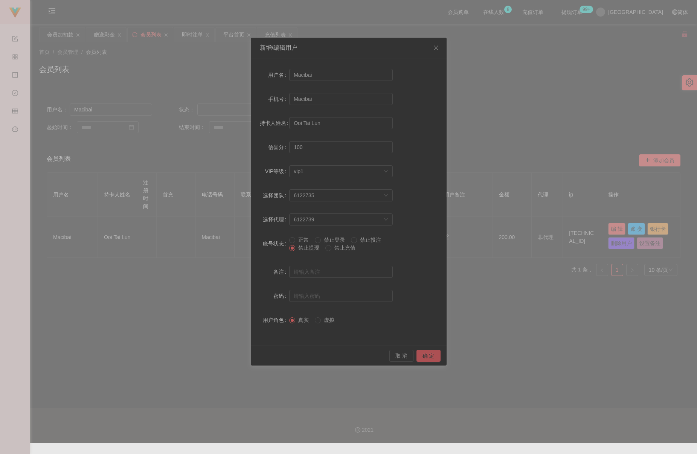
click at [426, 355] on button "确 定" at bounding box center [429, 356] width 24 height 12
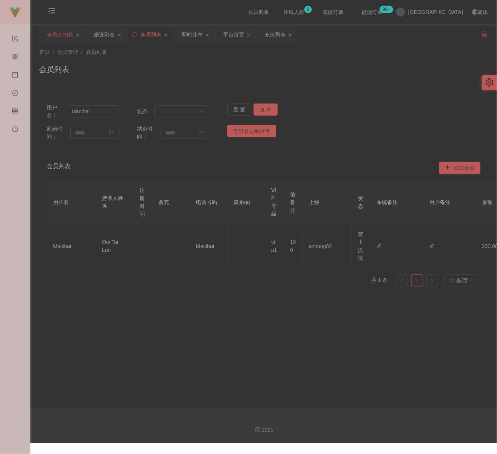
click at [50, 35] on div "会员加扣款" at bounding box center [60, 34] width 26 height 14
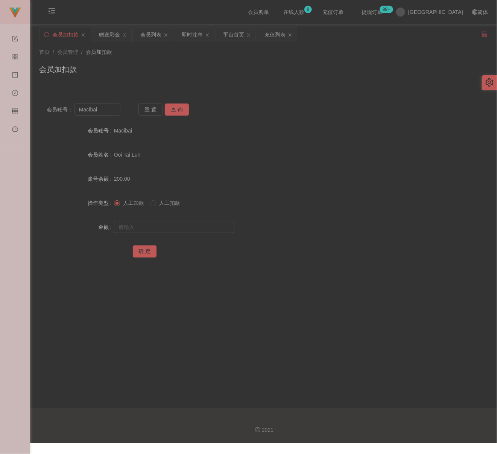
click at [261, 78] on div "会员加扣款" at bounding box center [263, 72] width 449 height 17
click at [106, 109] on input "Macibai" at bounding box center [98, 110] width 46 height 12
paste input "Changpuichee"
type input "Changpuichee"
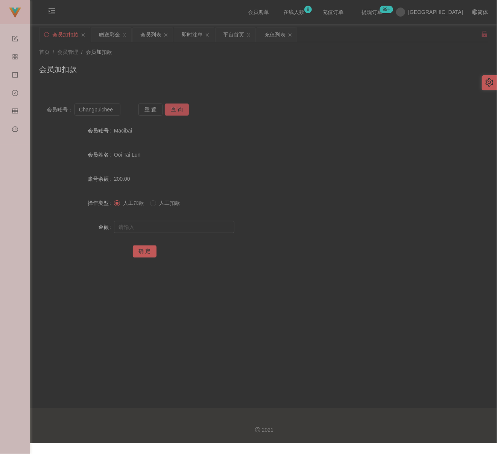
click at [174, 107] on button "查 询" at bounding box center [177, 110] width 24 height 12
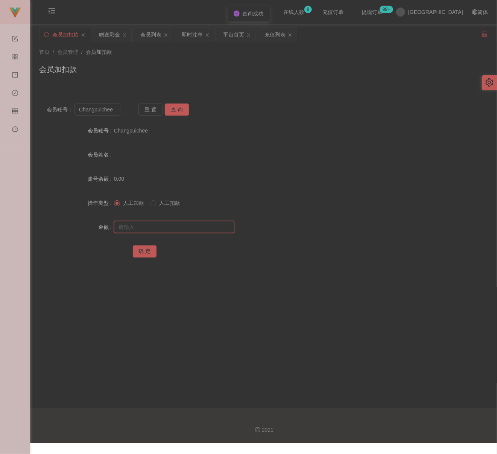
click at [181, 229] on input "text" at bounding box center [174, 227] width 121 height 12
click at [215, 227] on input "text" at bounding box center [174, 227] width 121 height 12
paste input "100"
type input "100"
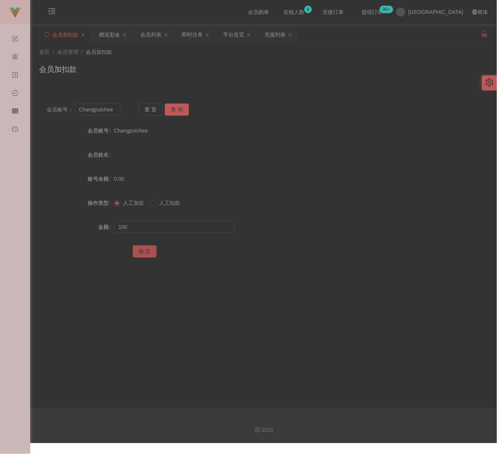
click at [146, 252] on button "确 定" at bounding box center [145, 252] width 24 height 12
click at [166, 80] on div "会员加扣款" at bounding box center [263, 72] width 449 height 17
click at [151, 38] on div "会员列表" at bounding box center [150, 34] width 21 height 14
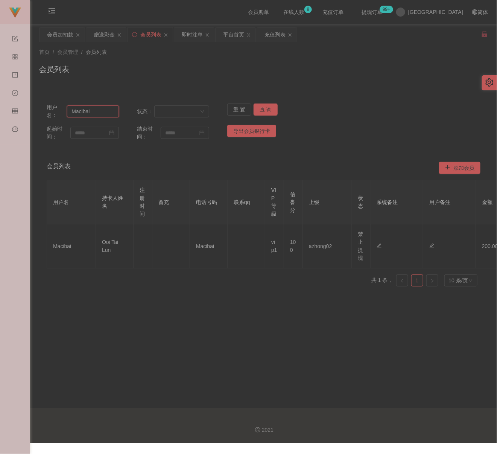
click at [105, 113] on input "Macibai" at bounding box center [93, 111] width 52 height 12
paste input "786678"
type input "786678"
click at [262, 110] on button "查 询" at bounding box center [266, 110] width 24 height 12
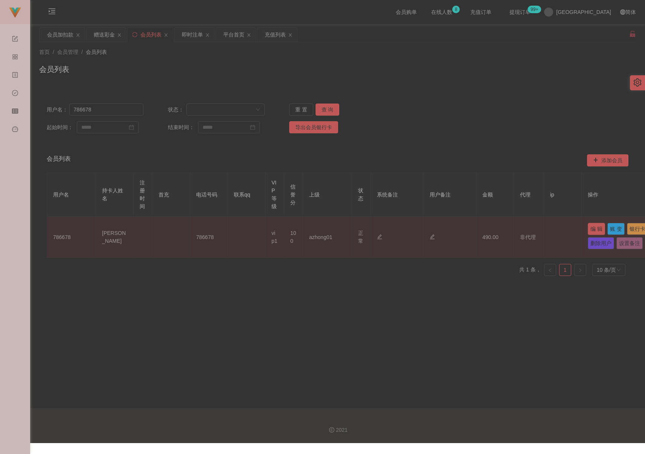
click at [483, 229] on button "编 辑" at bounding box center [596, 229] width 17 height 12
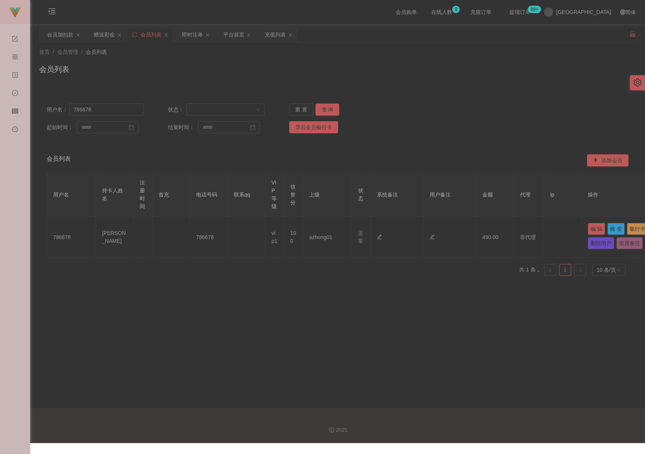
type input "786678"
type input "[PERSON_NAME]"
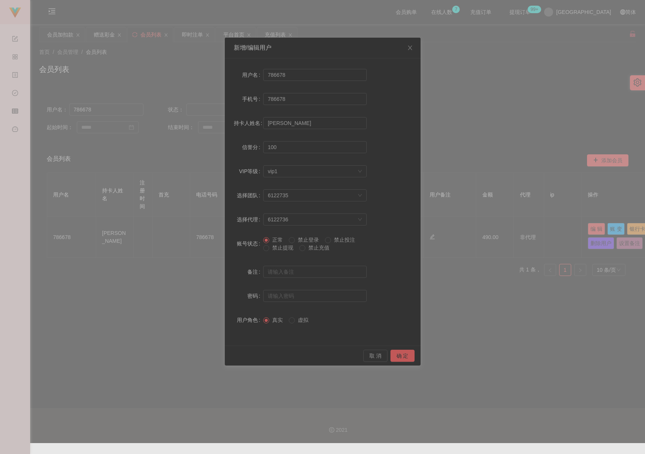
click at [277, 249] on span "禁止提现" at bounding box center [282, 248] width 27 height 6
click at [402, 359] on button "确 定" at bounding box center [403, 356] width 24 height 12
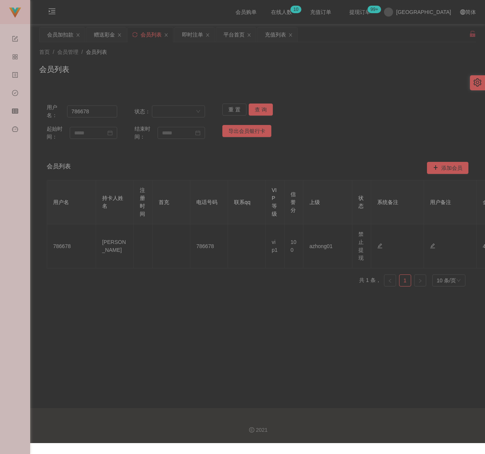
click at [370, 85] on div "首页 / 会员管理 / 会员列表 / 会员列表" at bounding box center [257, 64] width 455 height 45
